Goal: Navigation & Orientation: Find specific page/section

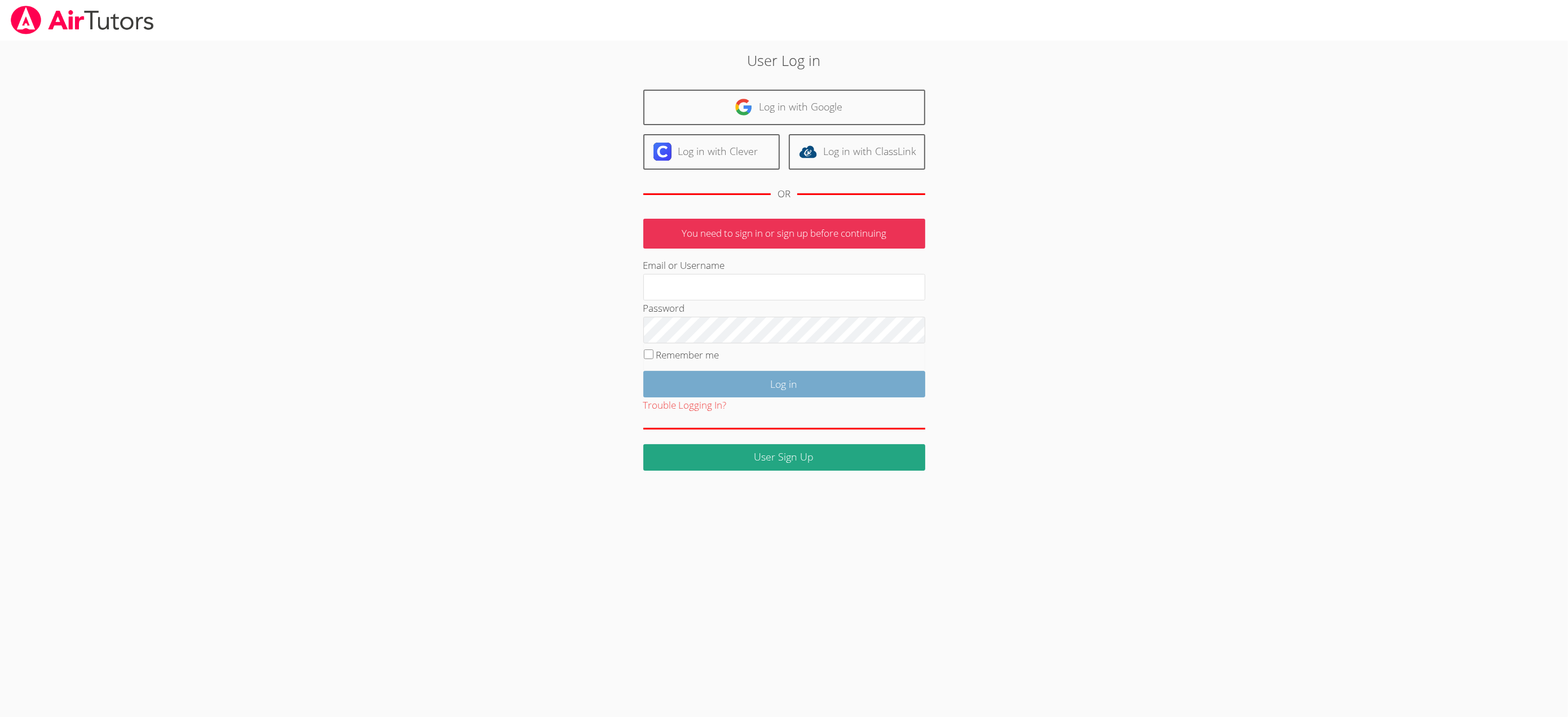
type input "[EMAIL_ADDRESS][DOMAIN_NAME]"
click at [816, 397] on input "Log in" at bounding box center [784, 384] width 282 height 27
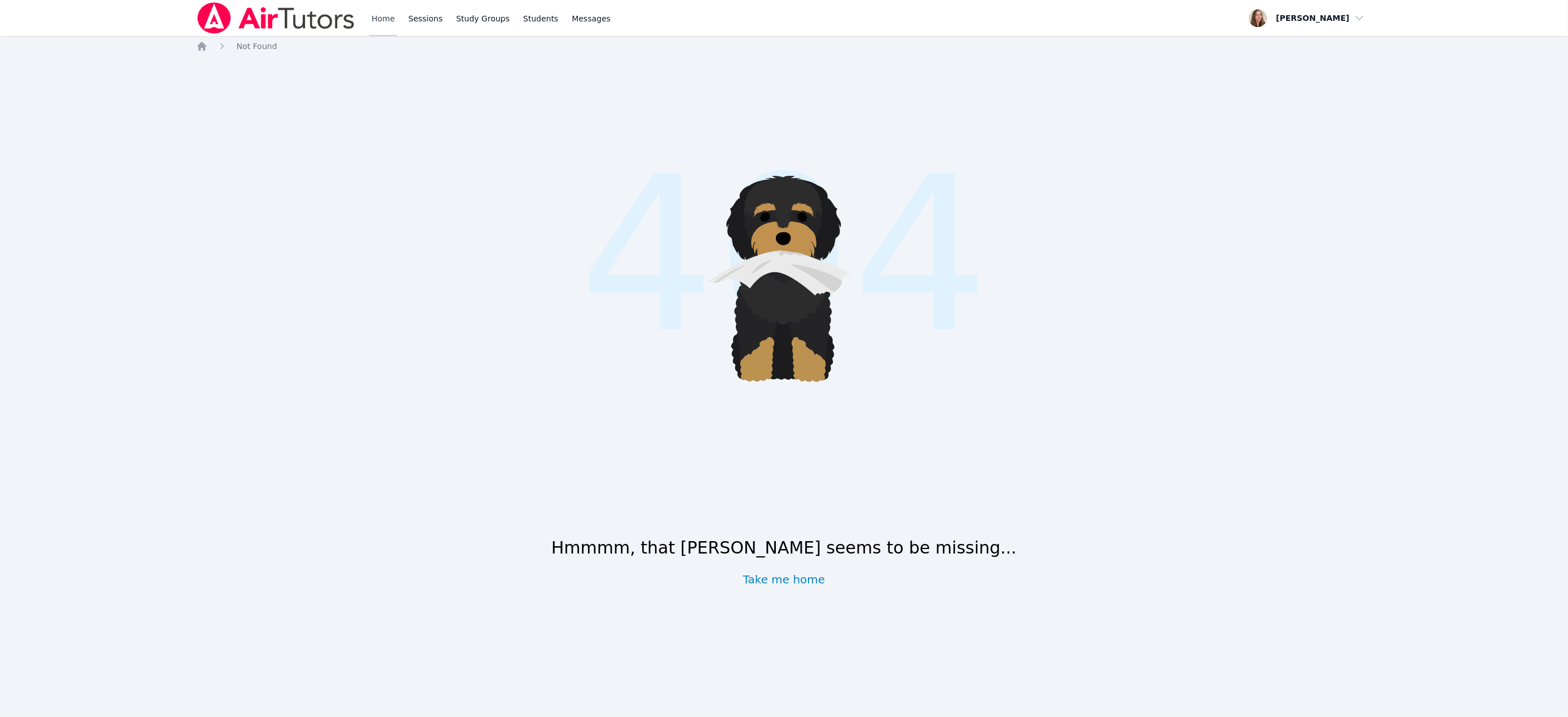
click at [397, 35] on link "Home" at bounding box center [383, 18] width 27 height 36
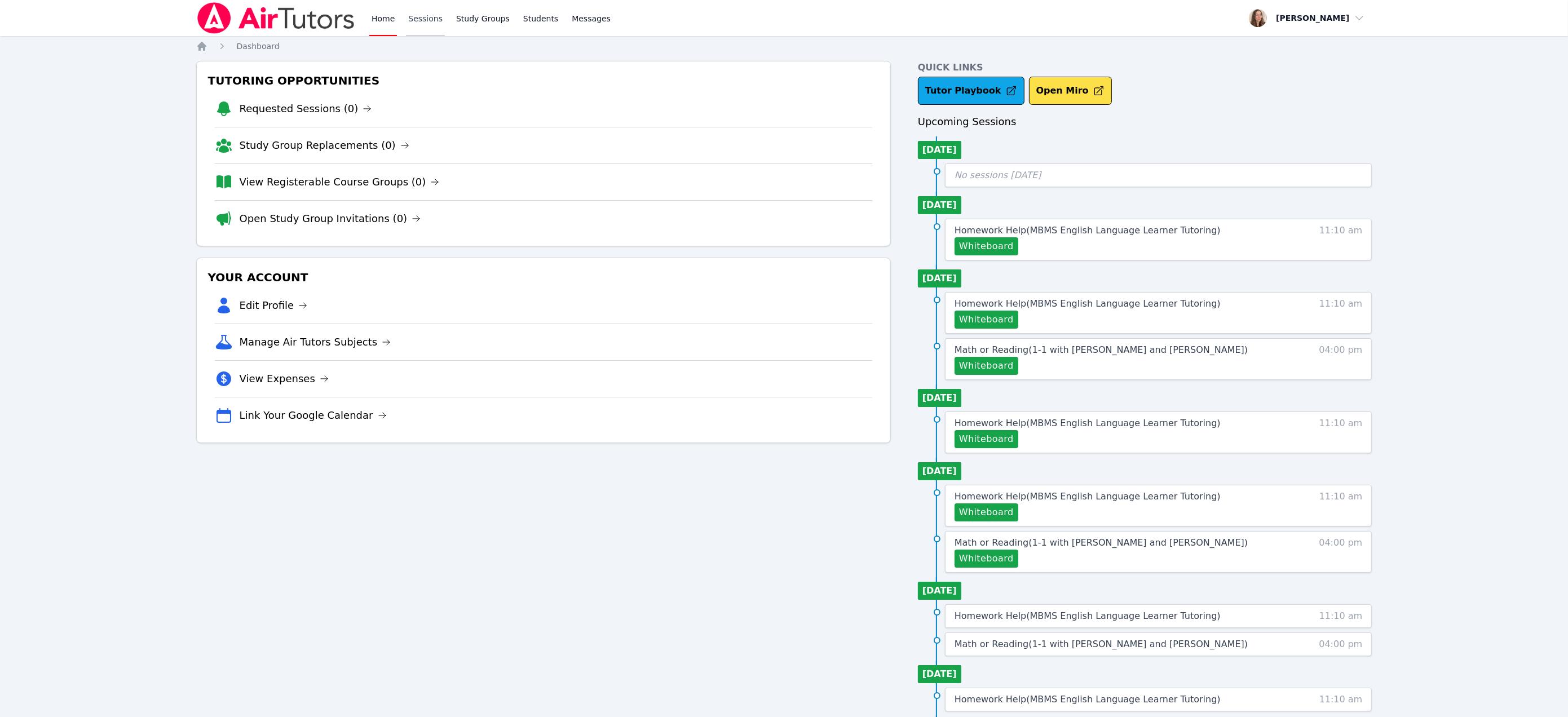
click at [445, 27] on link "Sessions" at bounding box center [425, 18] width 39 height 36
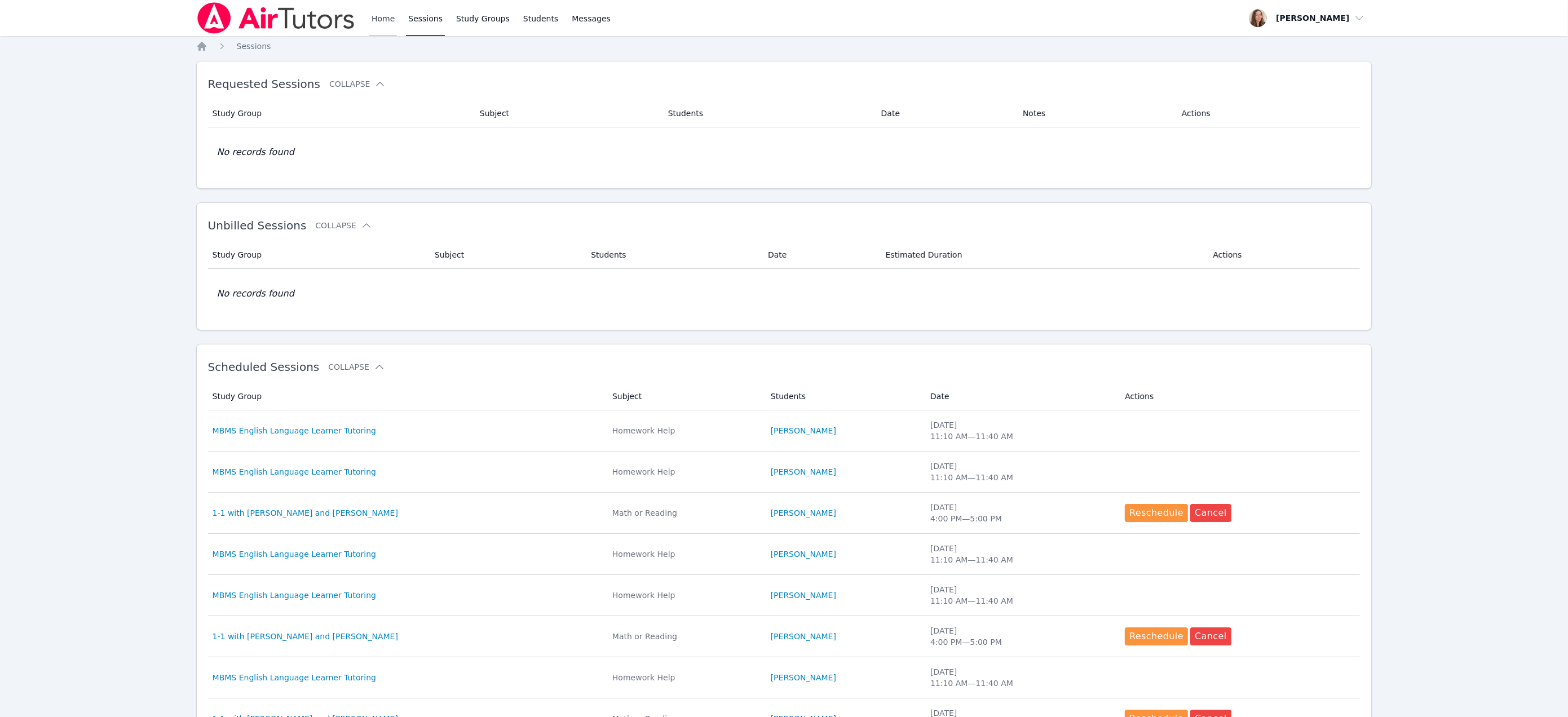
click at [397, 28] on link "Home" at bounding box center [383, 18] width 27 height 36
